Goal: Information Seeking & Learning: Find specific fact

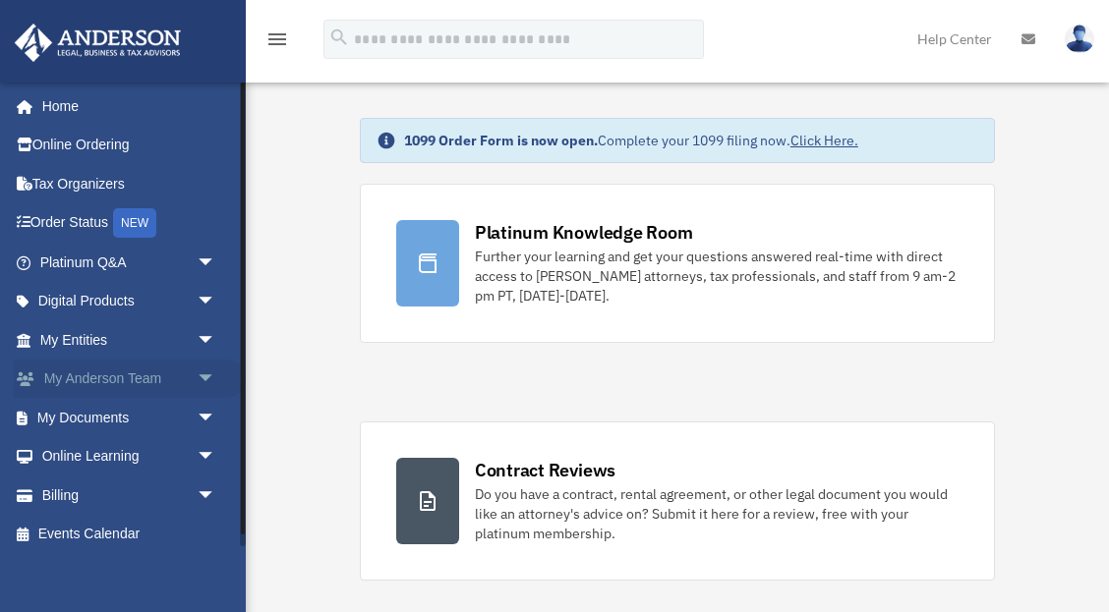
click at [205, 385] on span "arrow_drop_down" at bounding box center [216, 380] width 39 height 40
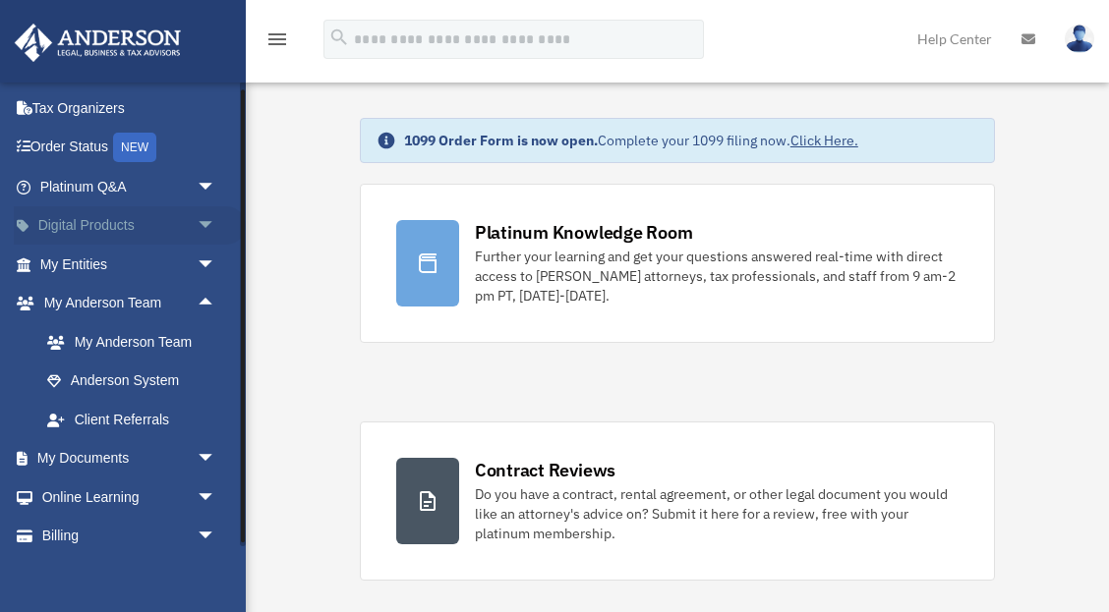
scroll to position [69, 0]
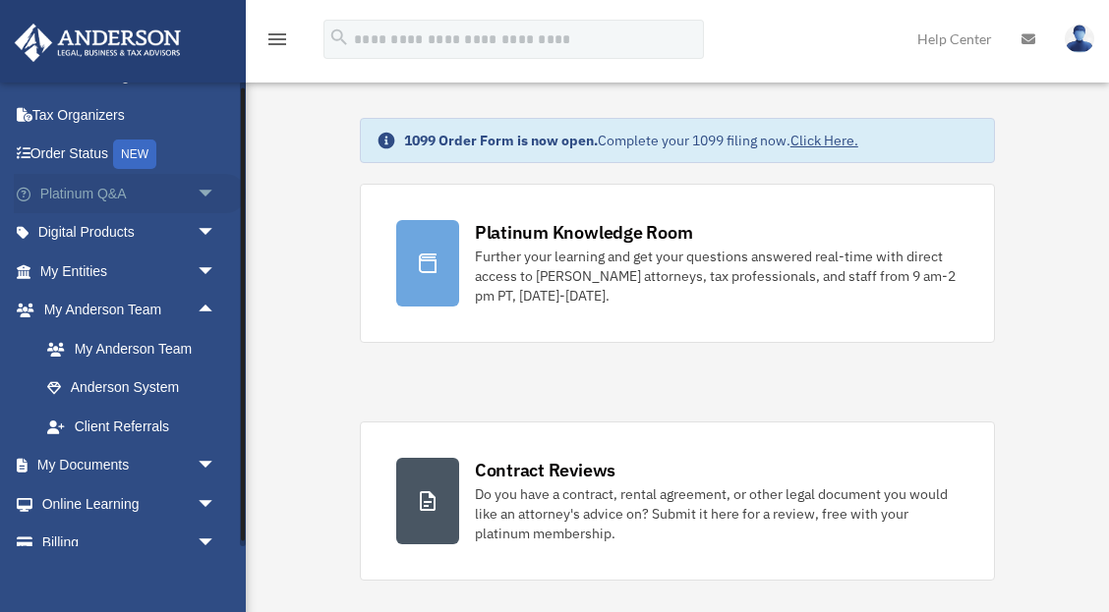
click at [212, 189] on span "arrow_drop_down" at bounding box center [216, 194] width 39 height 40
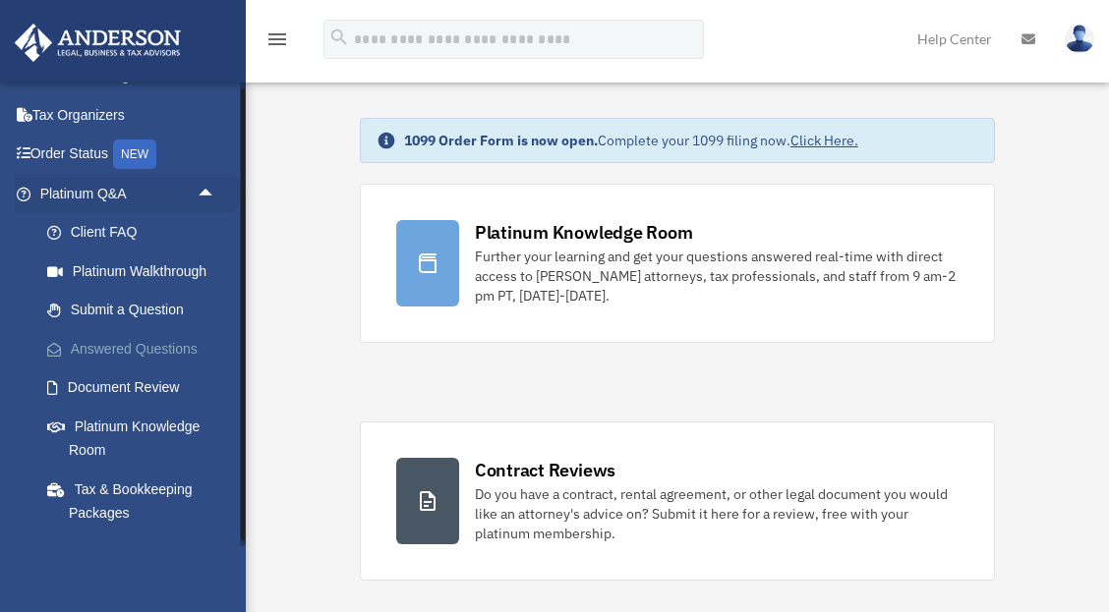
click at [181, 352] on link "Answered Questions" at bounding box center [137, 348] width 218 height 39
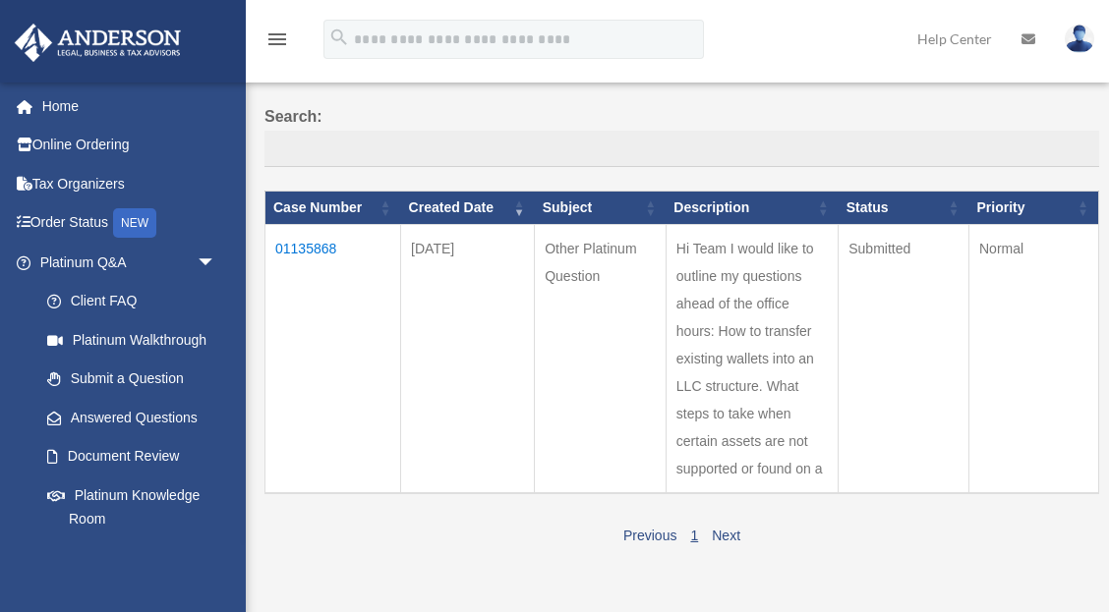
scroll to position [131, 0]
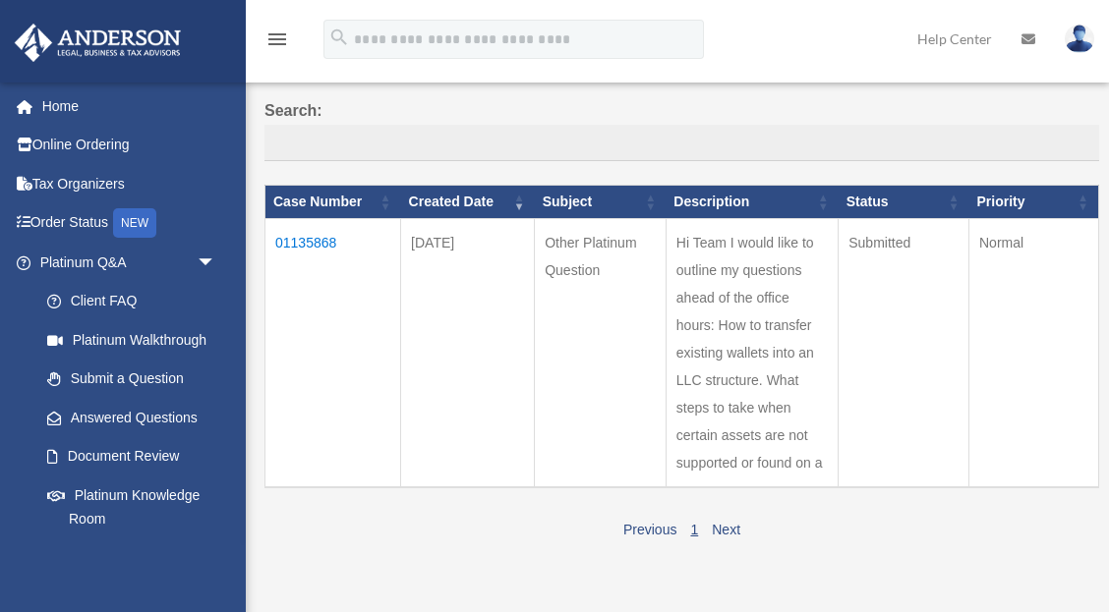
click at [317, 242] on td "01135868" at bounding box center [333, 352] width 136 height 269
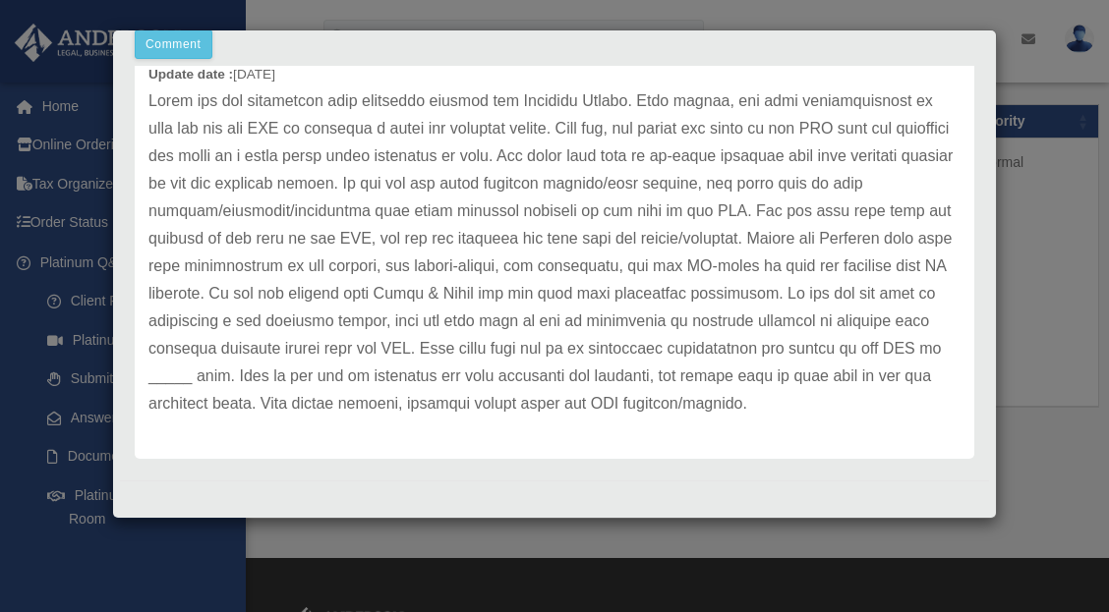
scroll to position [213, 0]
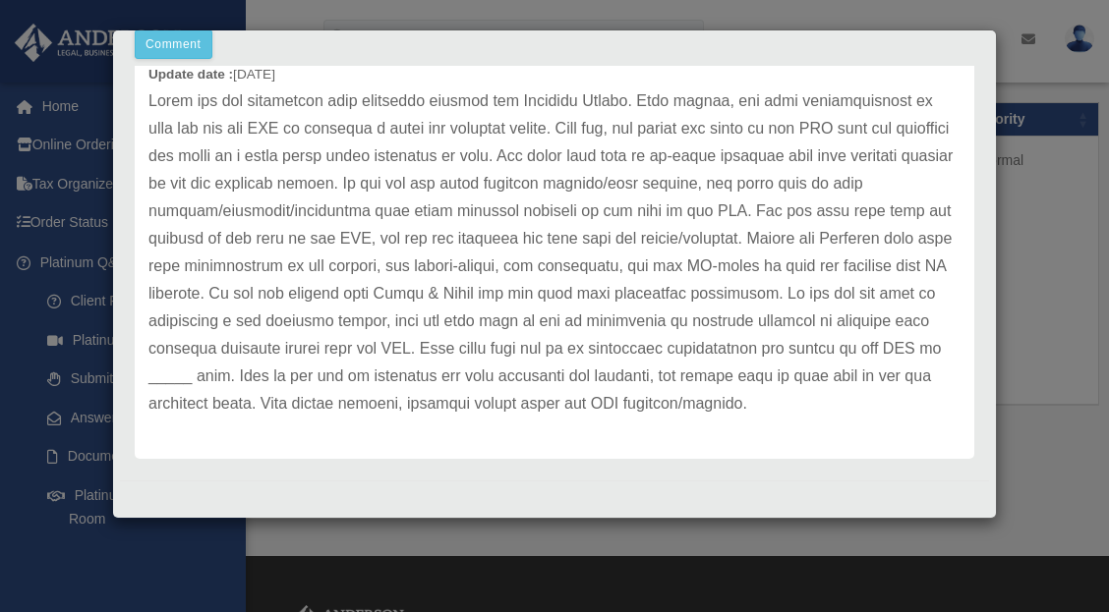
click at [1041, 353] on div "Case Detail × Other Platinum Question Case Number 01135868 Created Date October…" at bounding box center [554, 306] width 1109 height 612
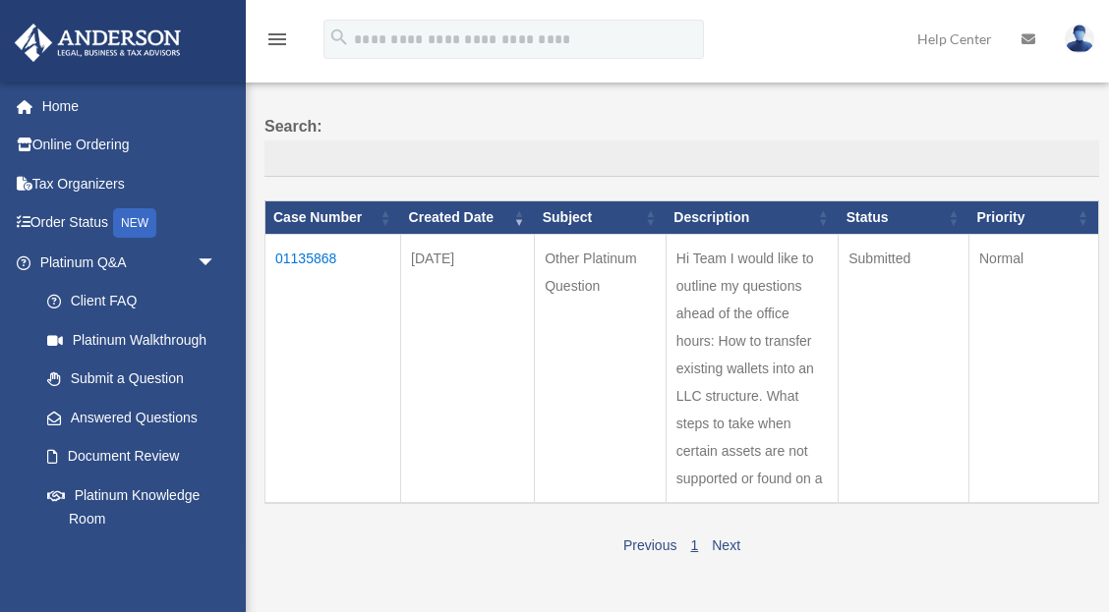
scroll to position [0, 0]
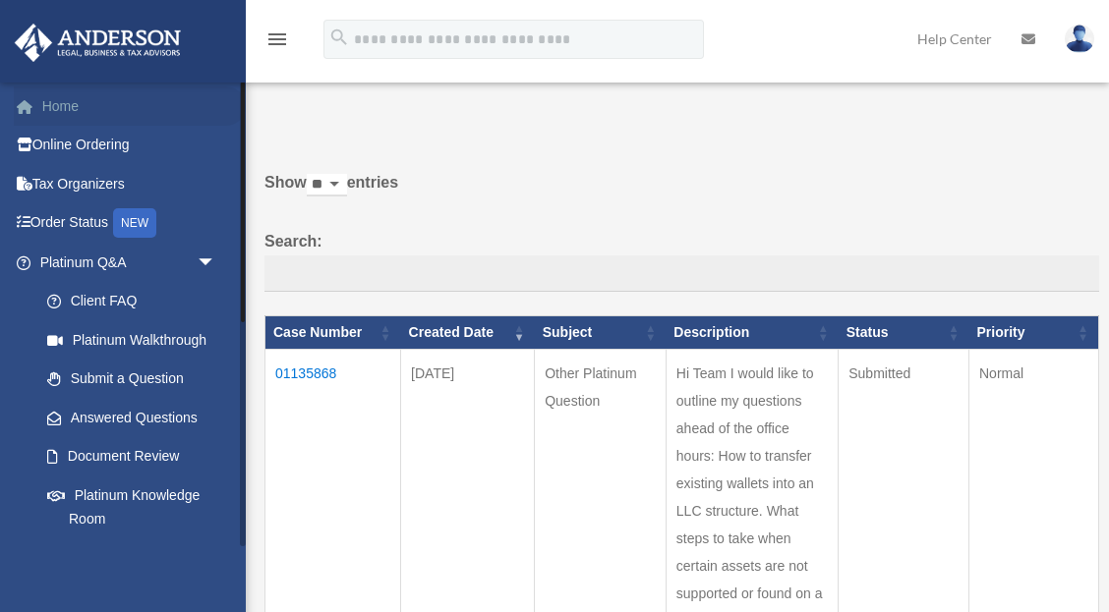
click at [74, 107] on link "Home" at bounding box center [130, 105] width 232 height 39
click at [89, 43] on img at bounding box center [98, 43] width 178 height 38
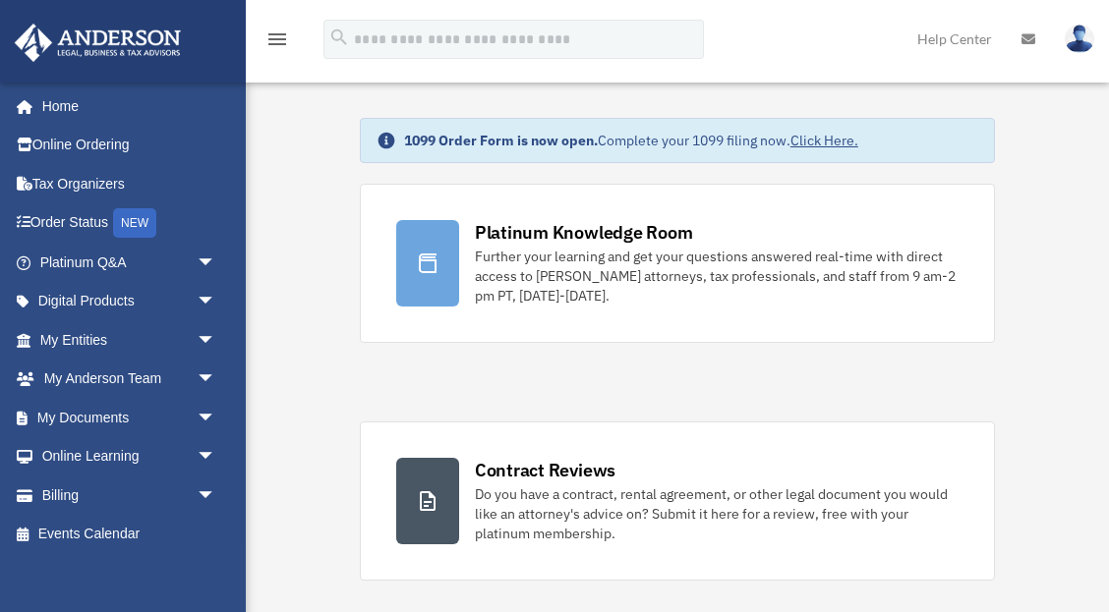
click at [164, 47] on img at bounding box center [98, 43] width 178 height 38
